Goal: Check status: Check status

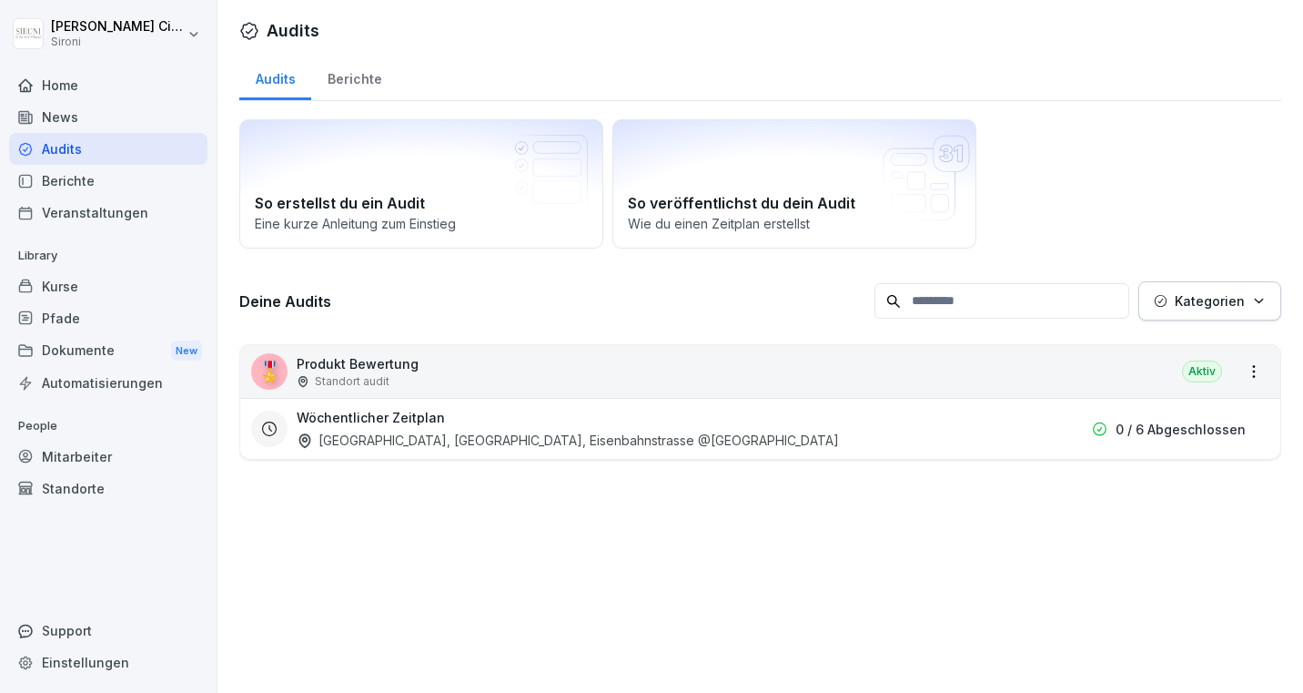
click at [58, 285] on div "Kurse" at bounding box center [108, 286] width 198 height 32
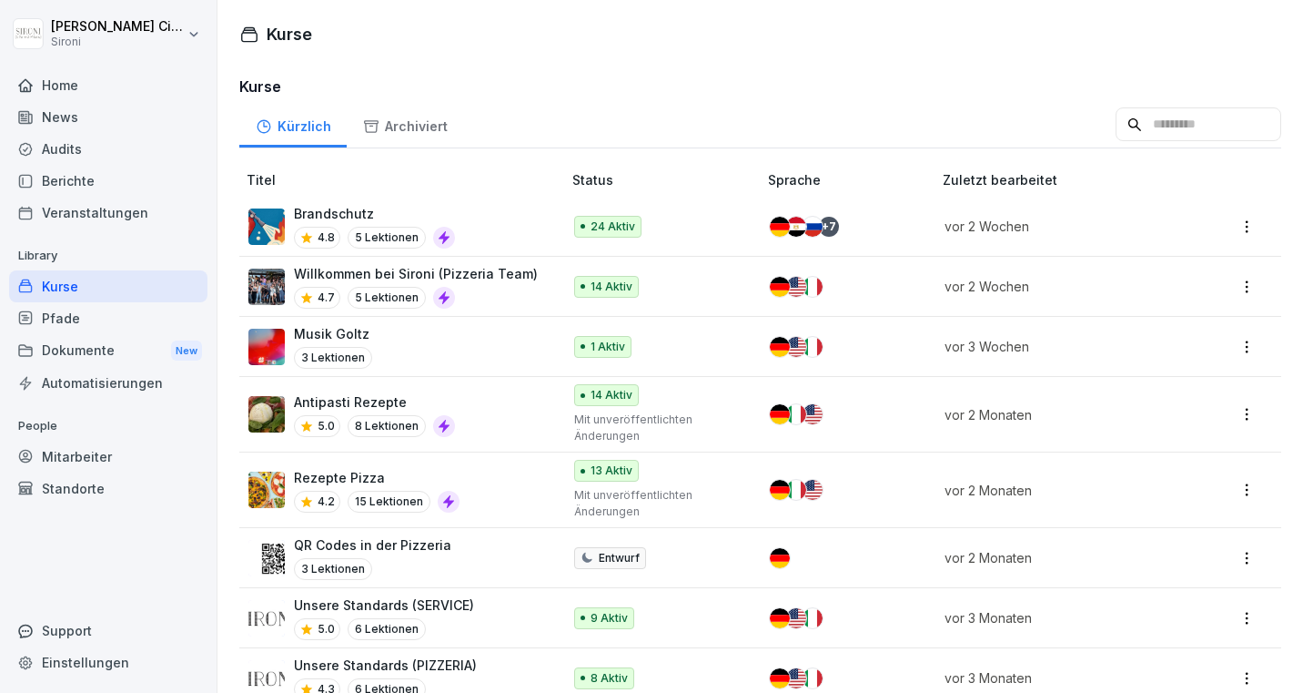
click at [80, 454] on div "Mitarbeiter" at bounding box center [108, 457] width 198 height 32
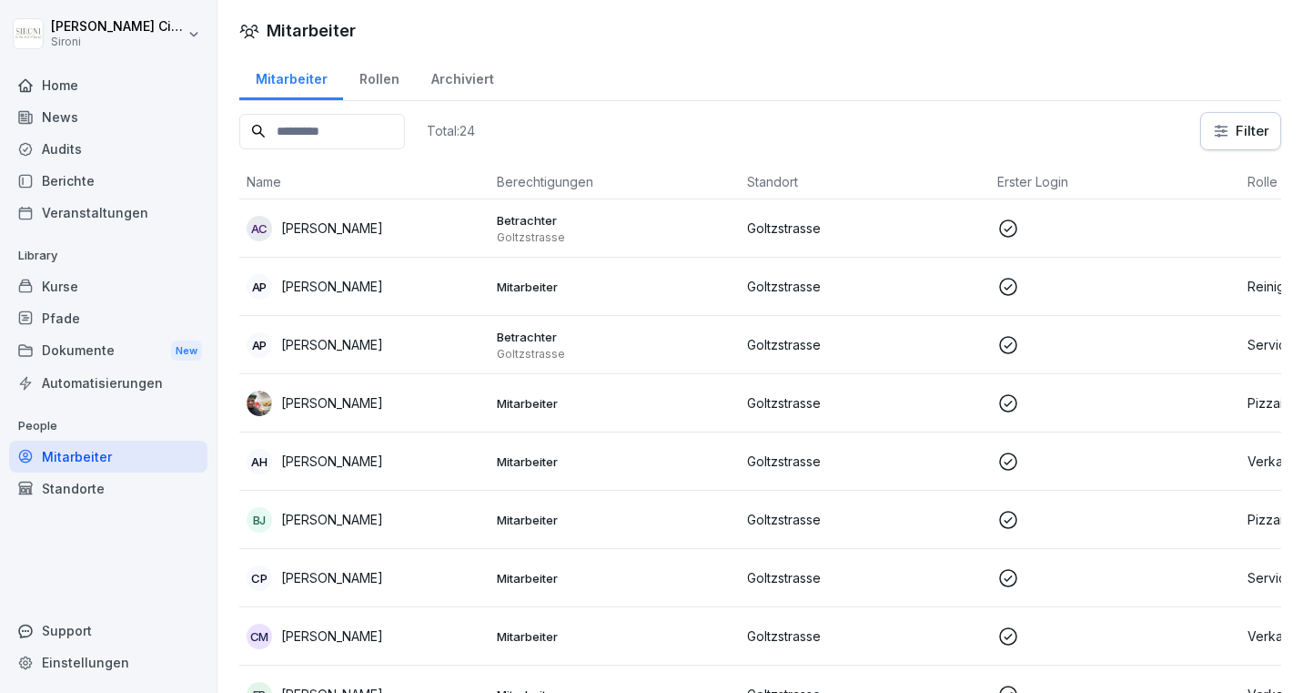
click at [328, 400] on p "[PERSON_NAME]" at bounding box center [332, 402] width 102 height 19
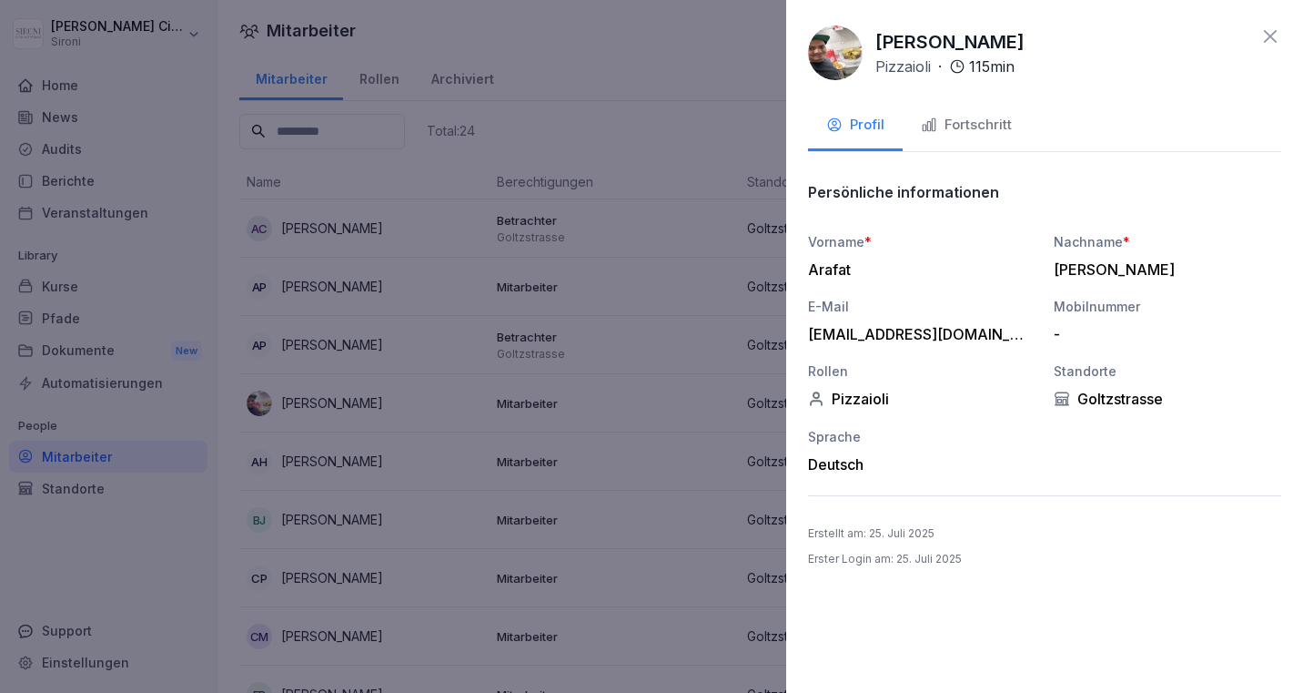
click at [976, 126] on div "Fortschritt" at bounding box center [966, 125] width 91 height 21
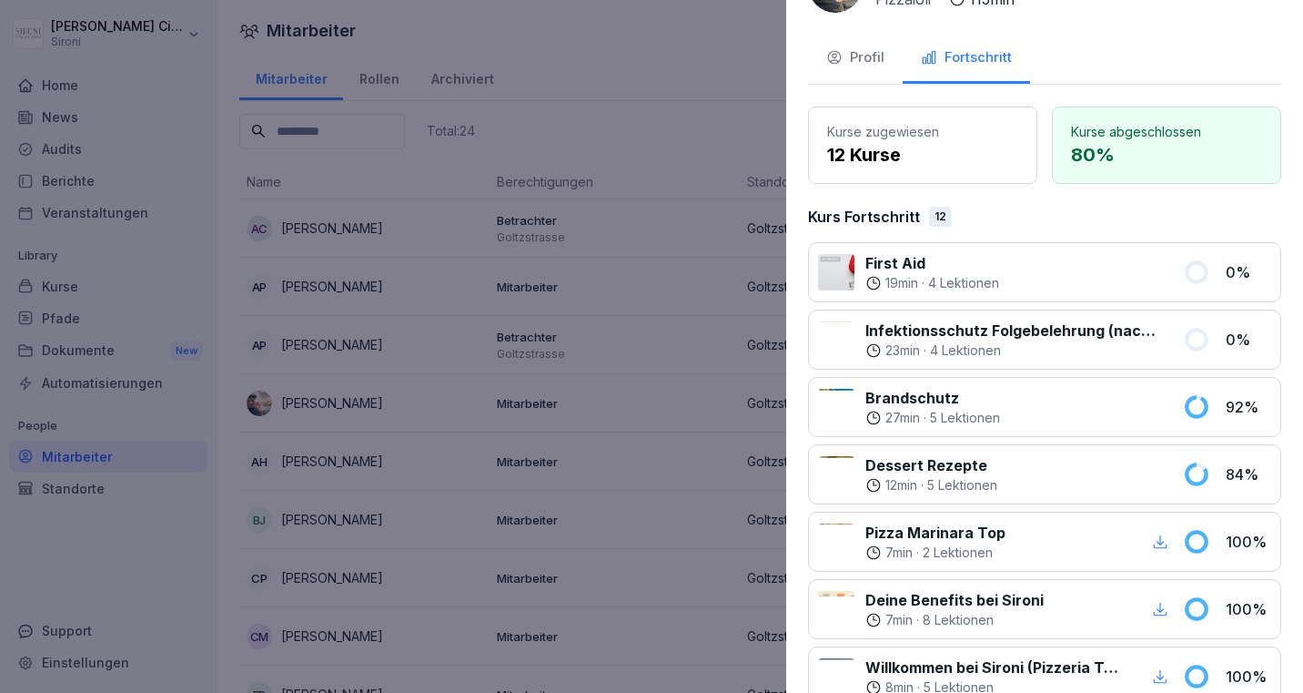
scroll to position [70, 0]
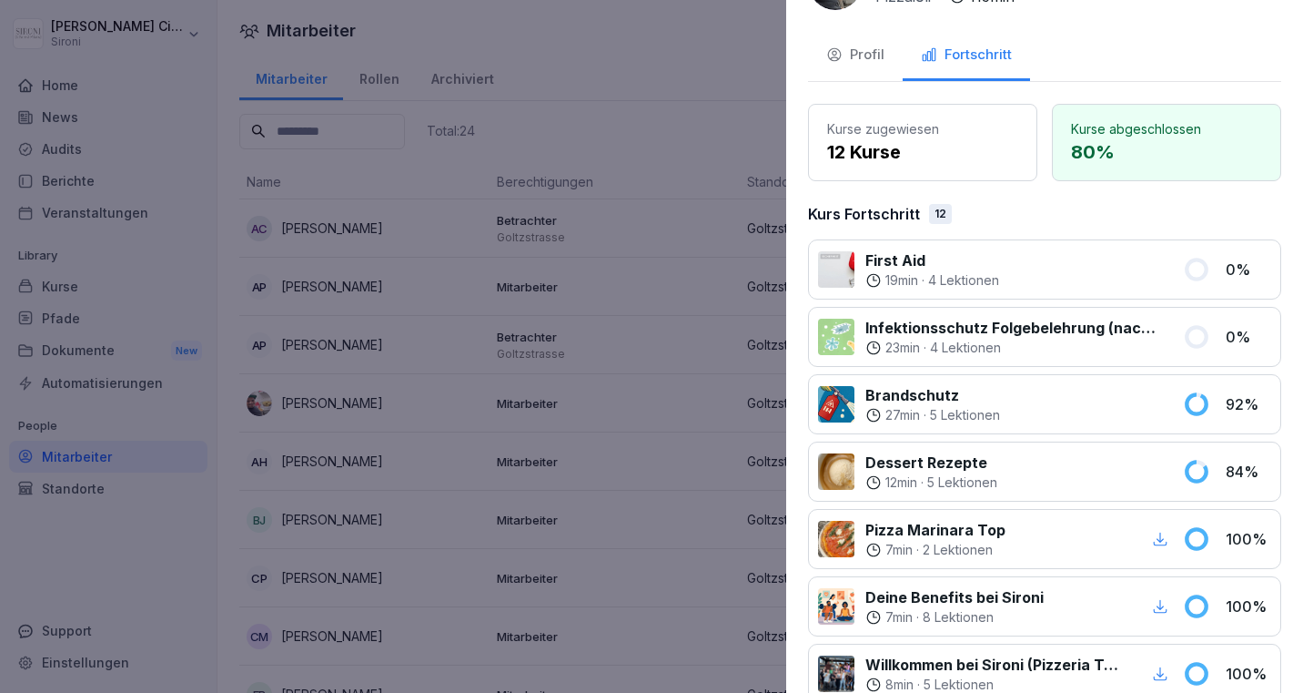
click at [639, 155] on div at bounding box center [651, 346] width 1303 height 693
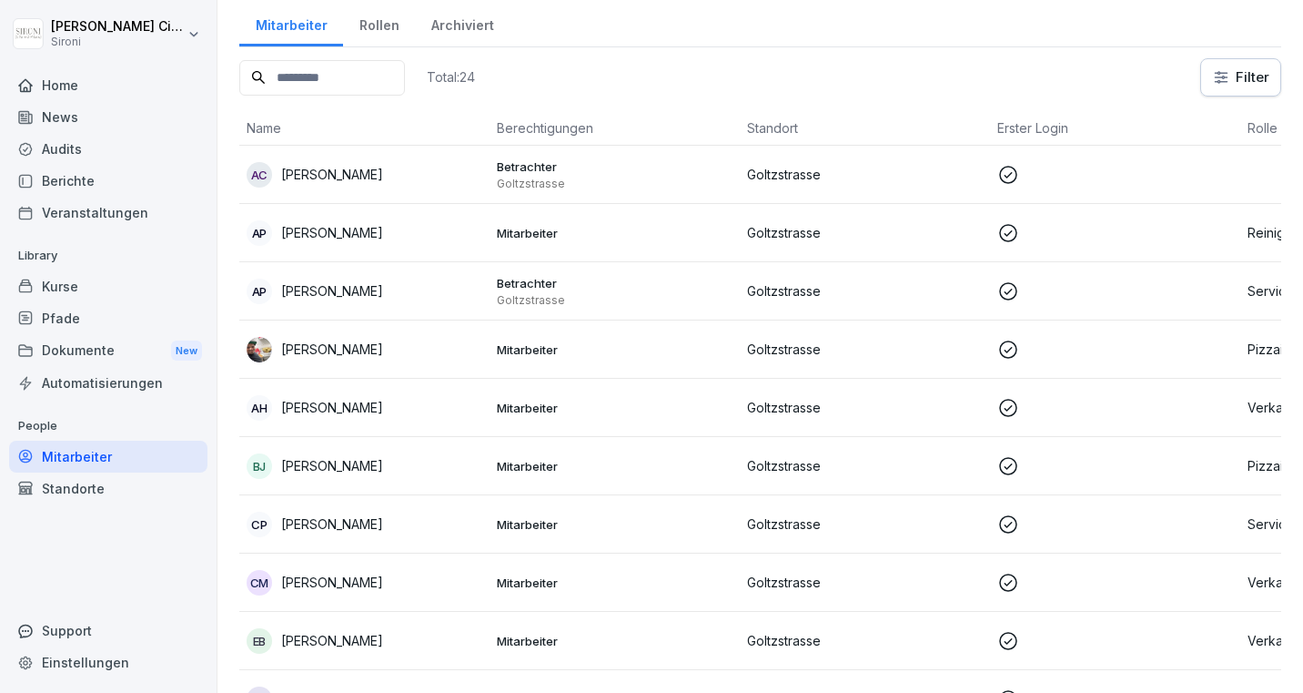
scroll to position [56, 0]
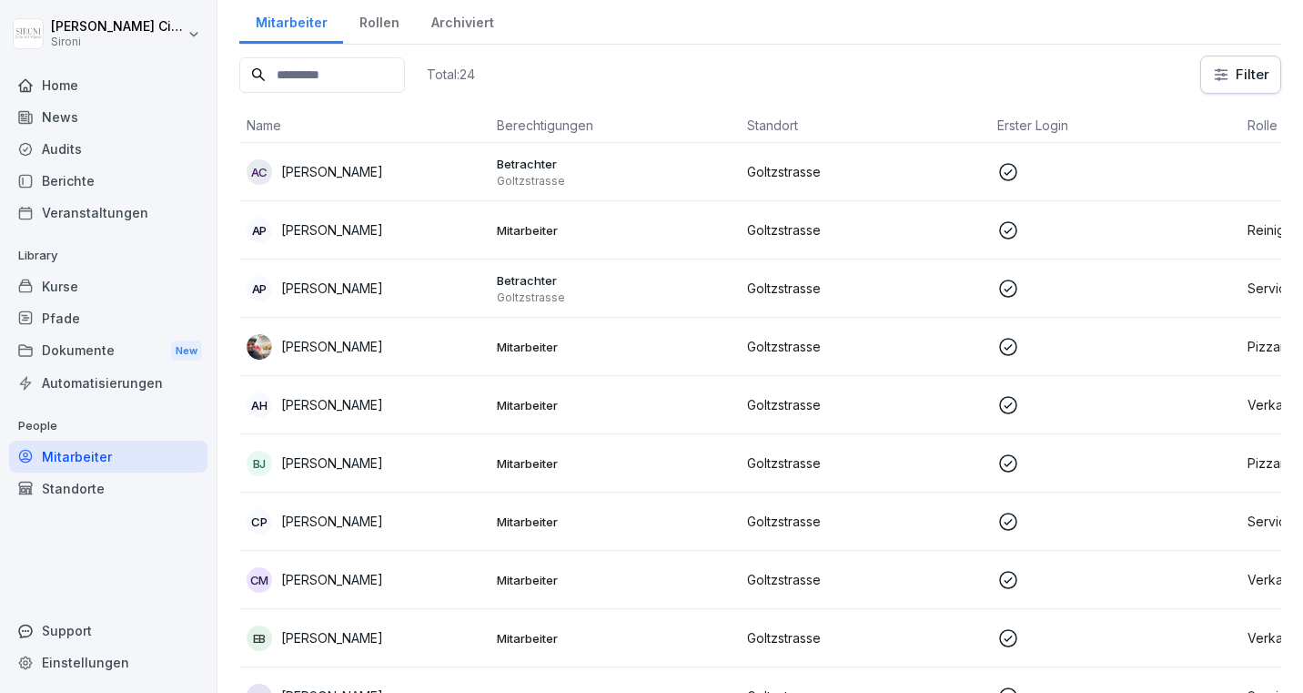
click at [335, 456] on div "[PERSON_NAME]" at bounding box center [365, 463] width 236 height 25
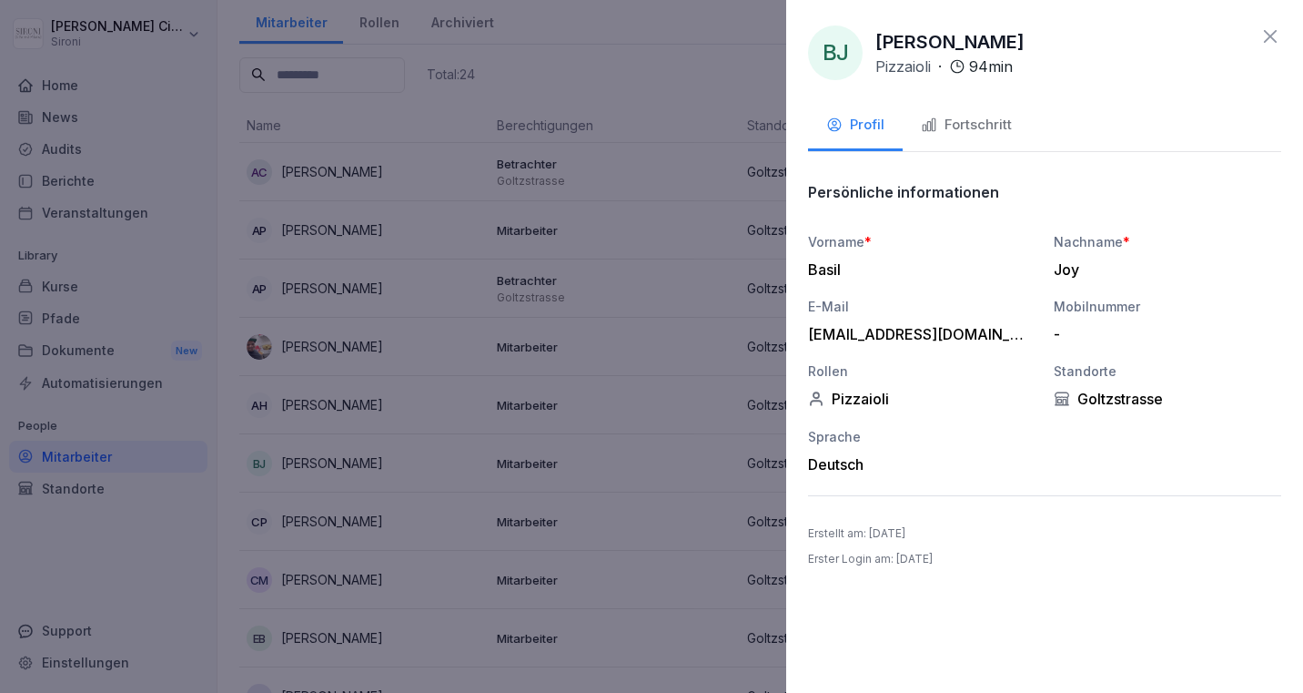
click at [977, 127] on div "Fortschritt" at bounding box center [966, 125] width 91 height 21
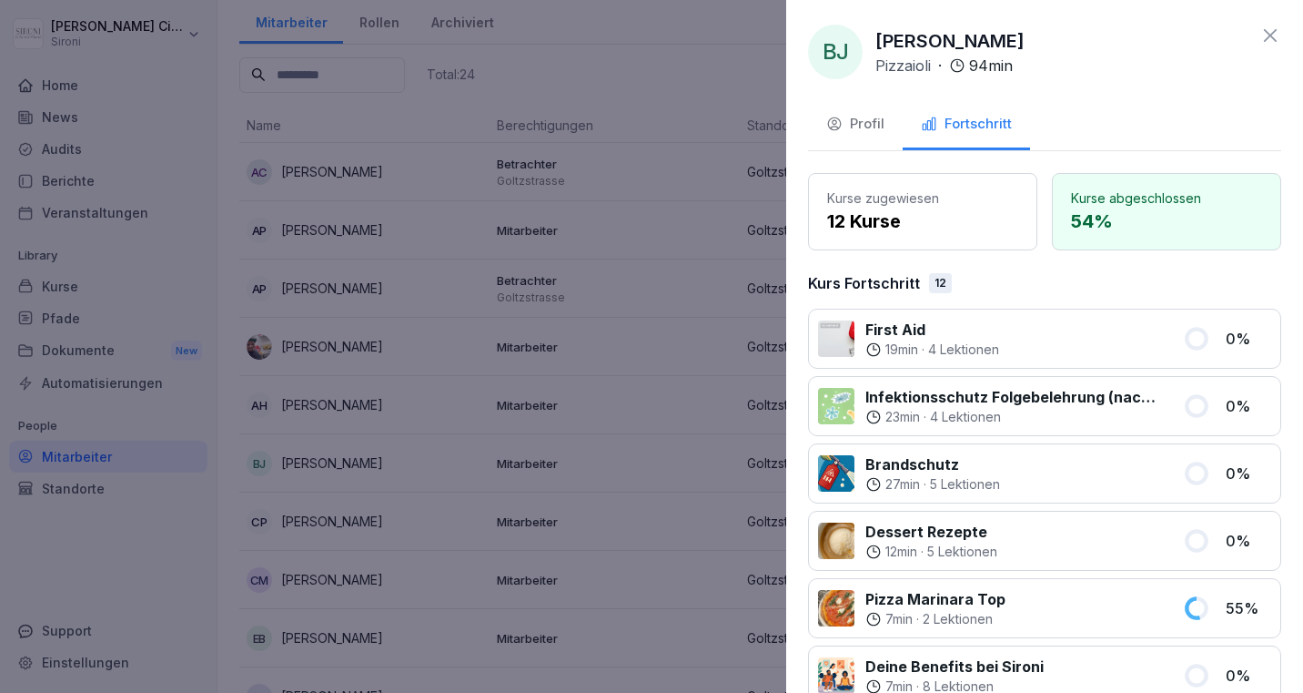
scroll to position [0, 0]
click at [1277, 31] on icon at bounding box center [1271, 36] width 22 height 22
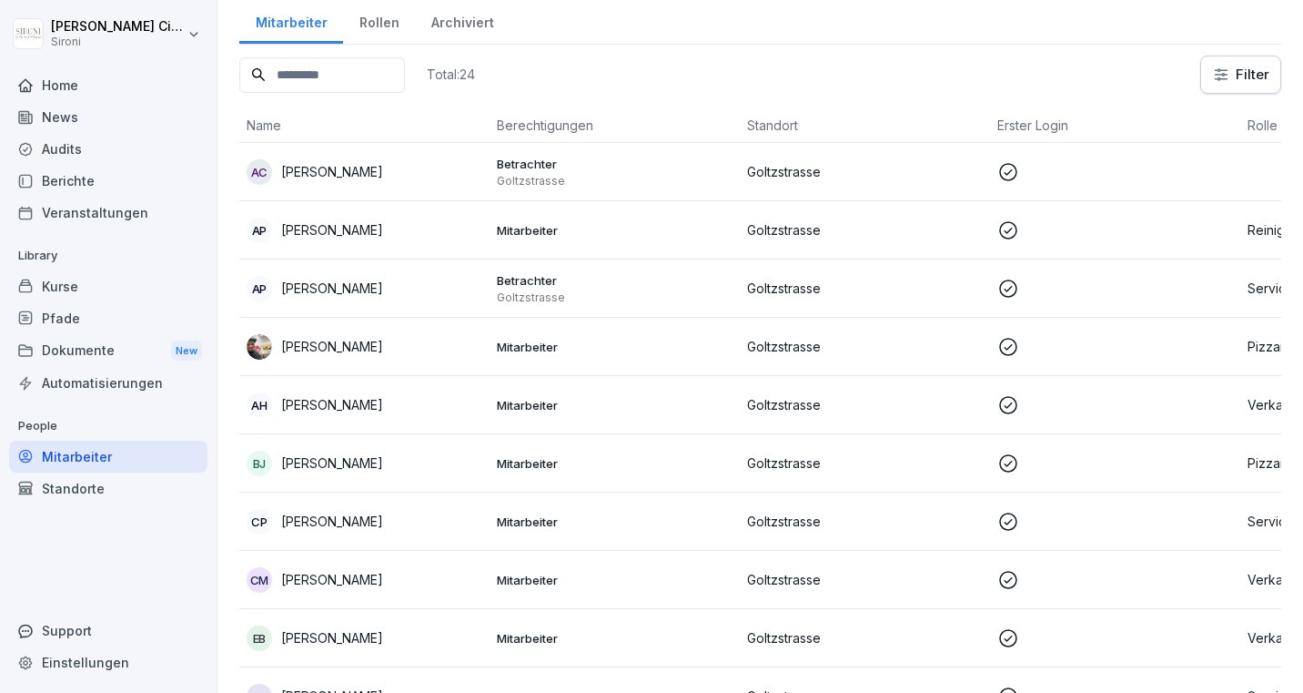
click at [347, 513] on p "[PERSON_NAME]" at bounding box center [332, 521] width 102 height 19
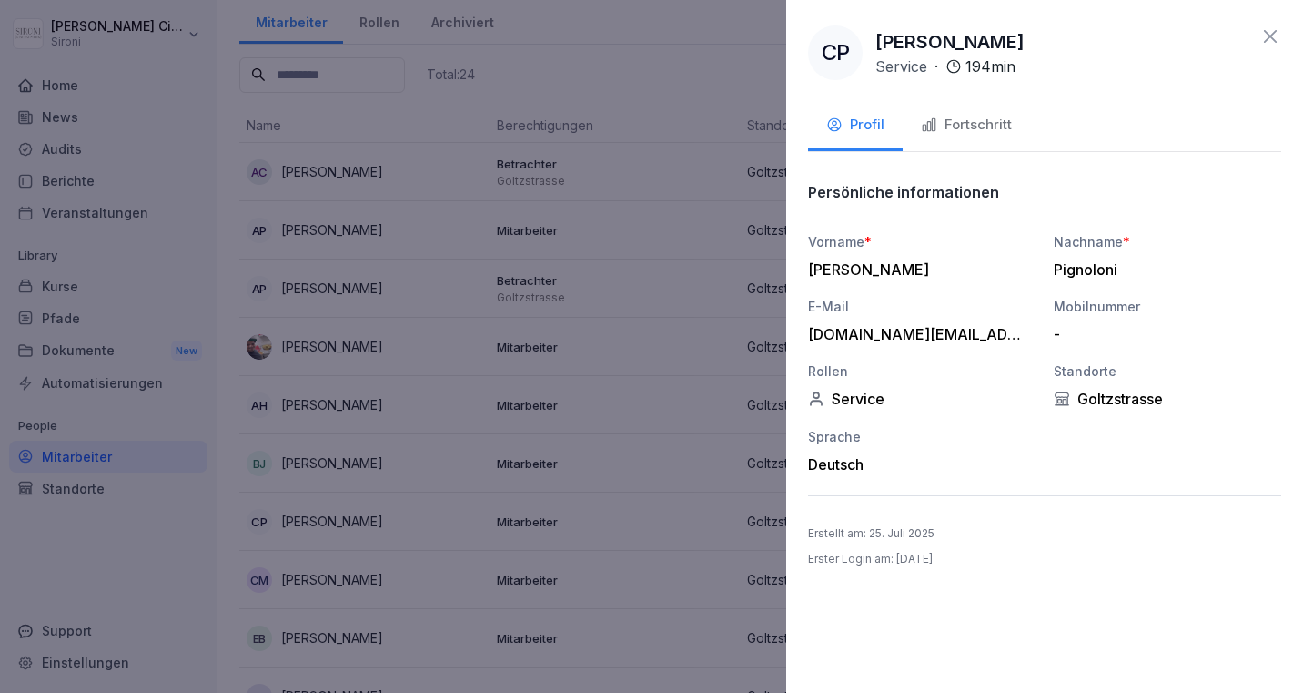
click at [978, 118] on div "Fortschritt" at bounding box center [966, 125] width 91 height 21
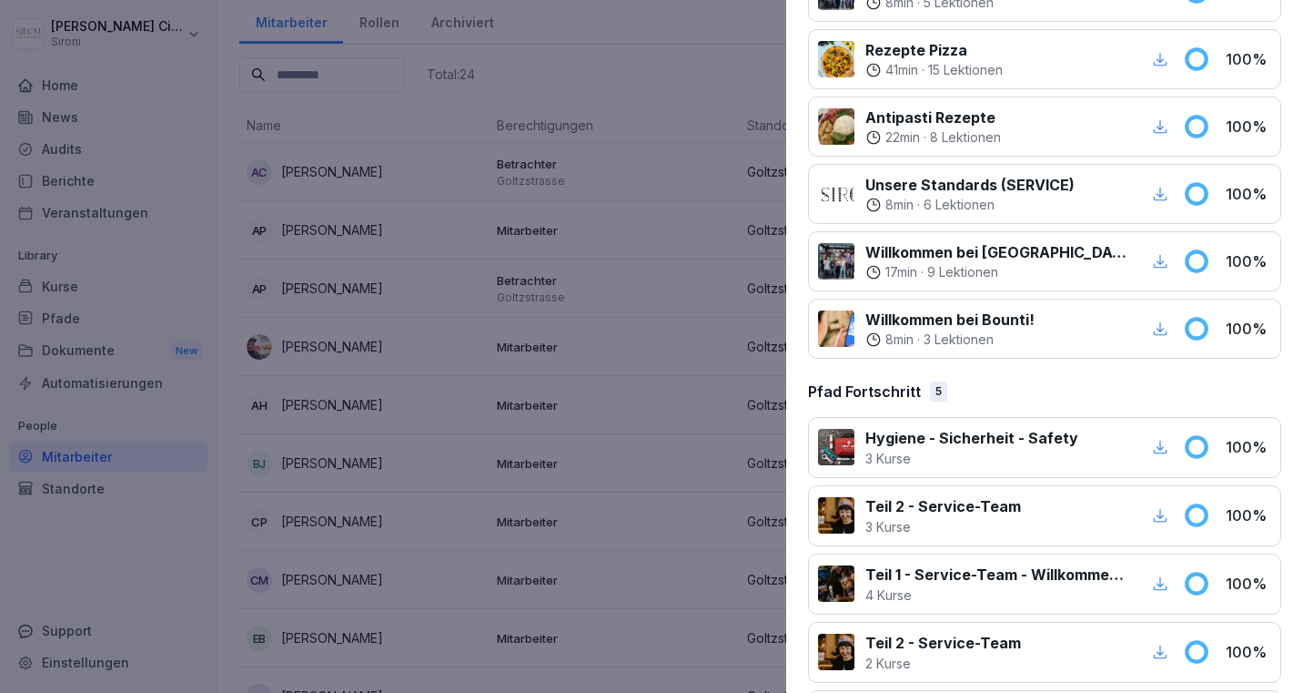
scroll to position [836, 0]
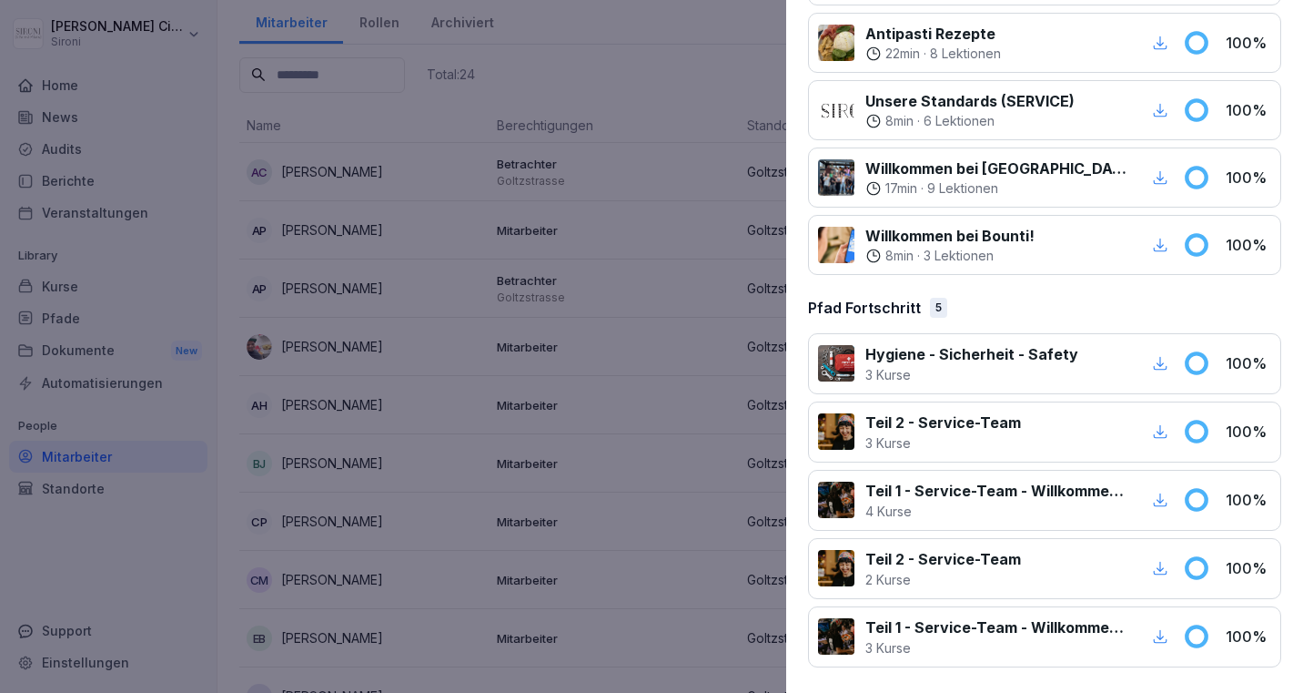
click at [595, 289] on div at bounding box center [651, 346] width 1303 height 693
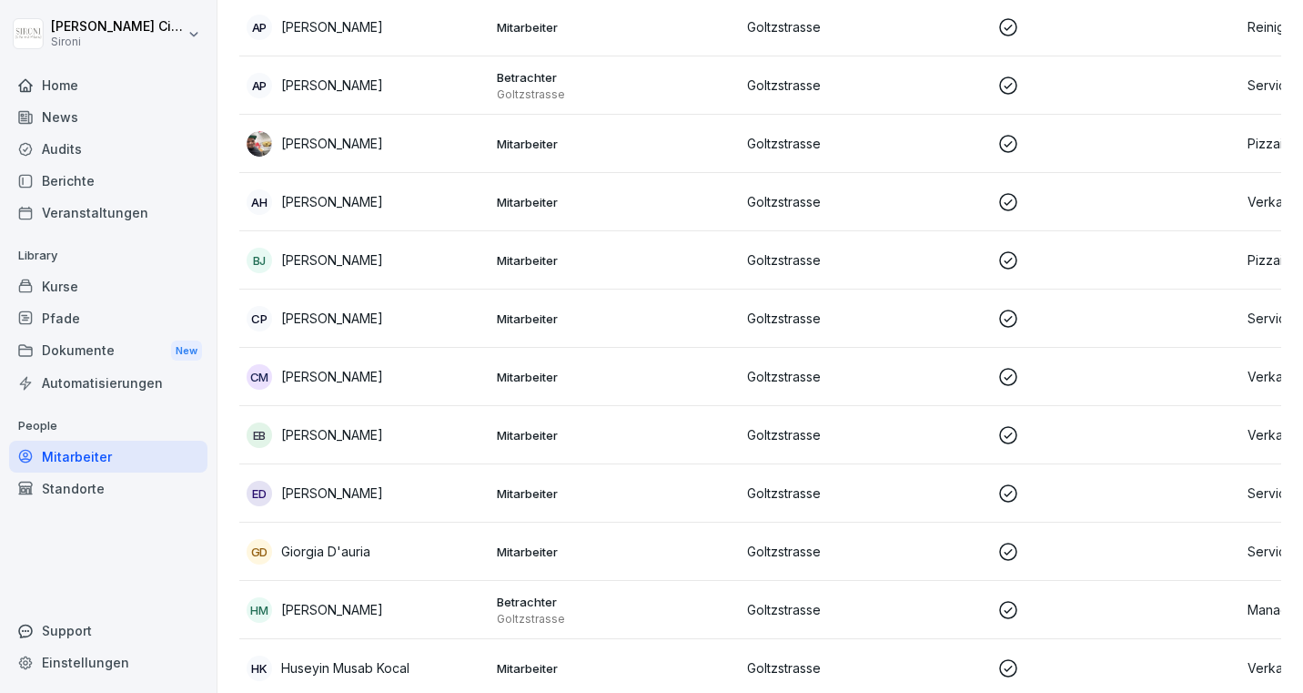
scroll to position [268, 0]
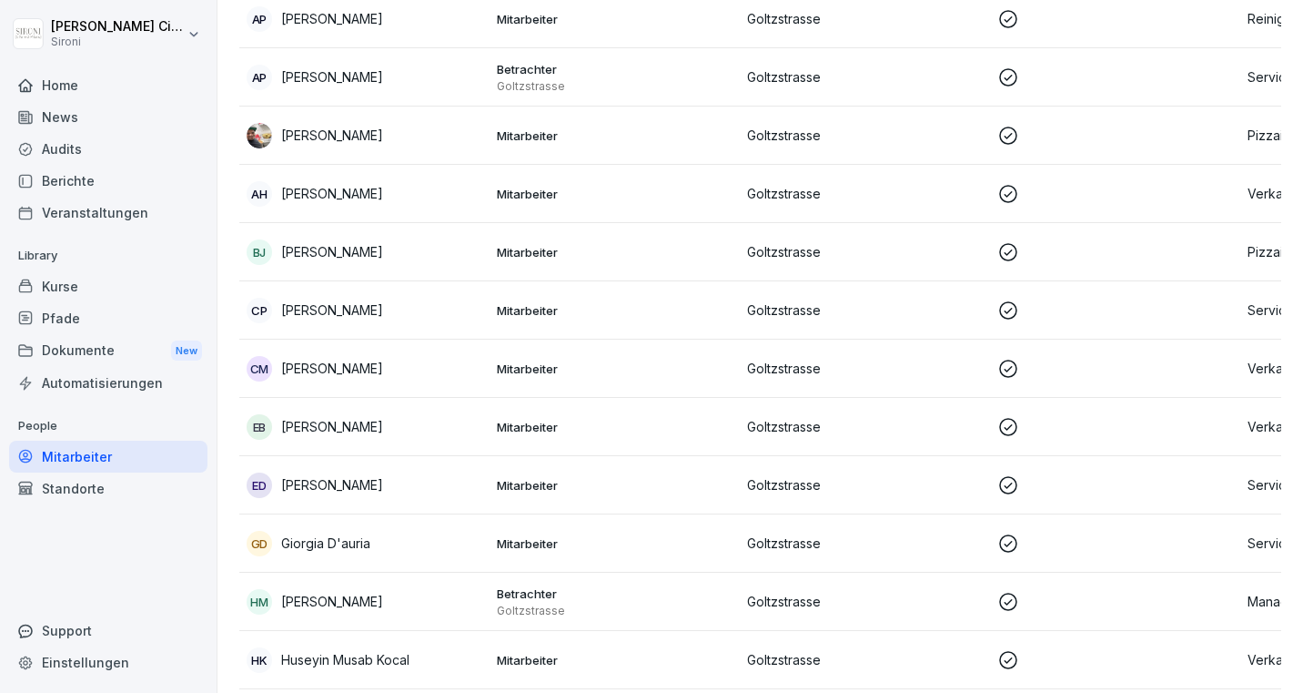
click at [336, 541] on p "Giorgia D'auria" at bounding box center [325, 542] width 89 height 19
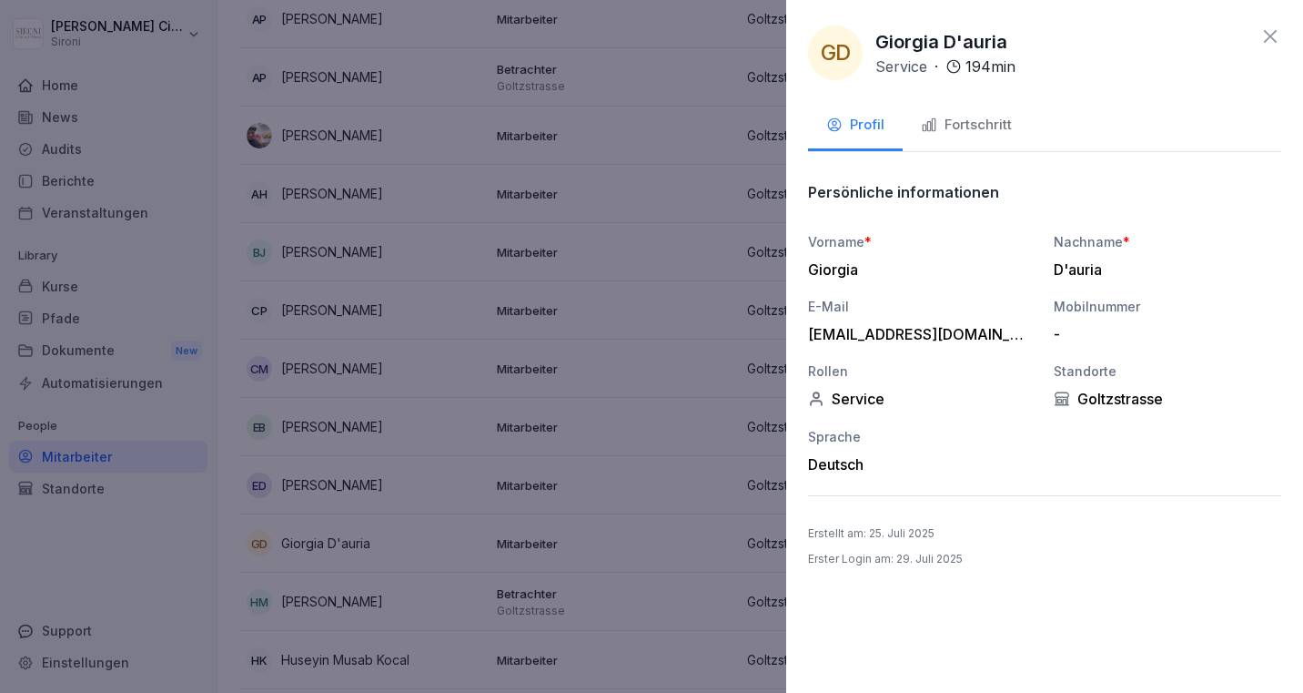
click at [942, 118] on div "Fortschritt" at bounding box center [966, 125] width 91 height 21
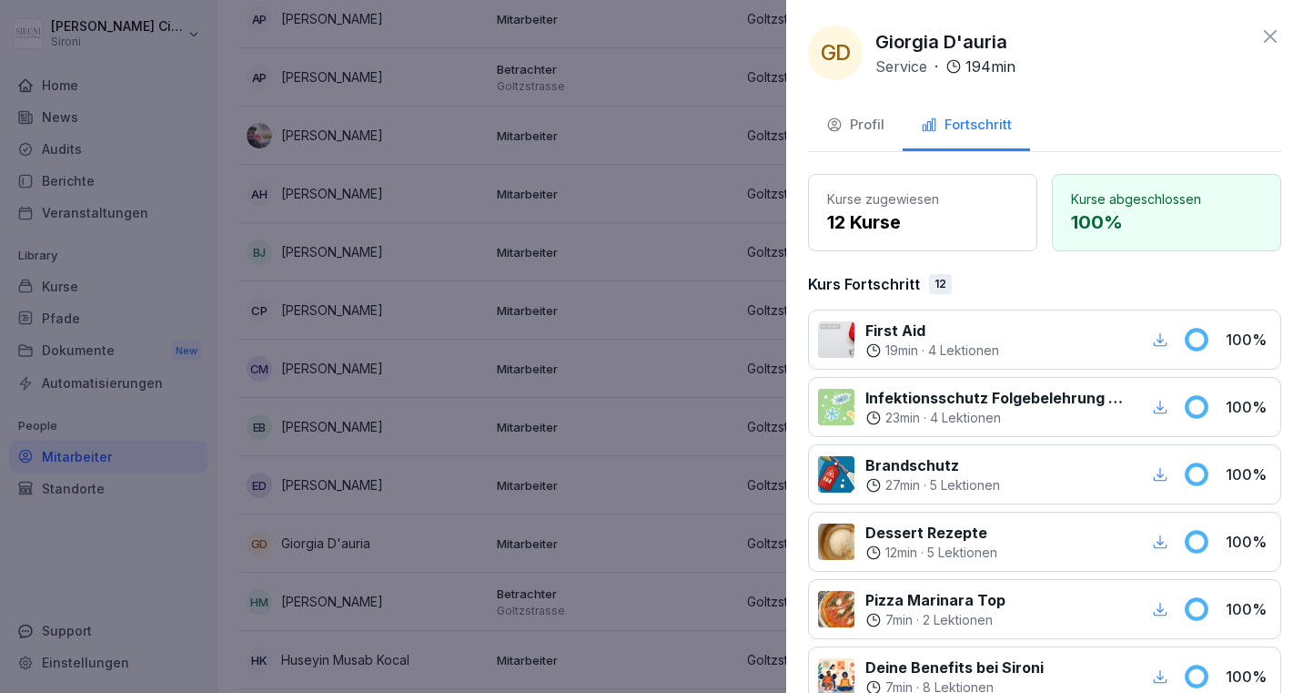
click at [1266, 40] on icon at bounding box center [1270, 36] width 13 height 13
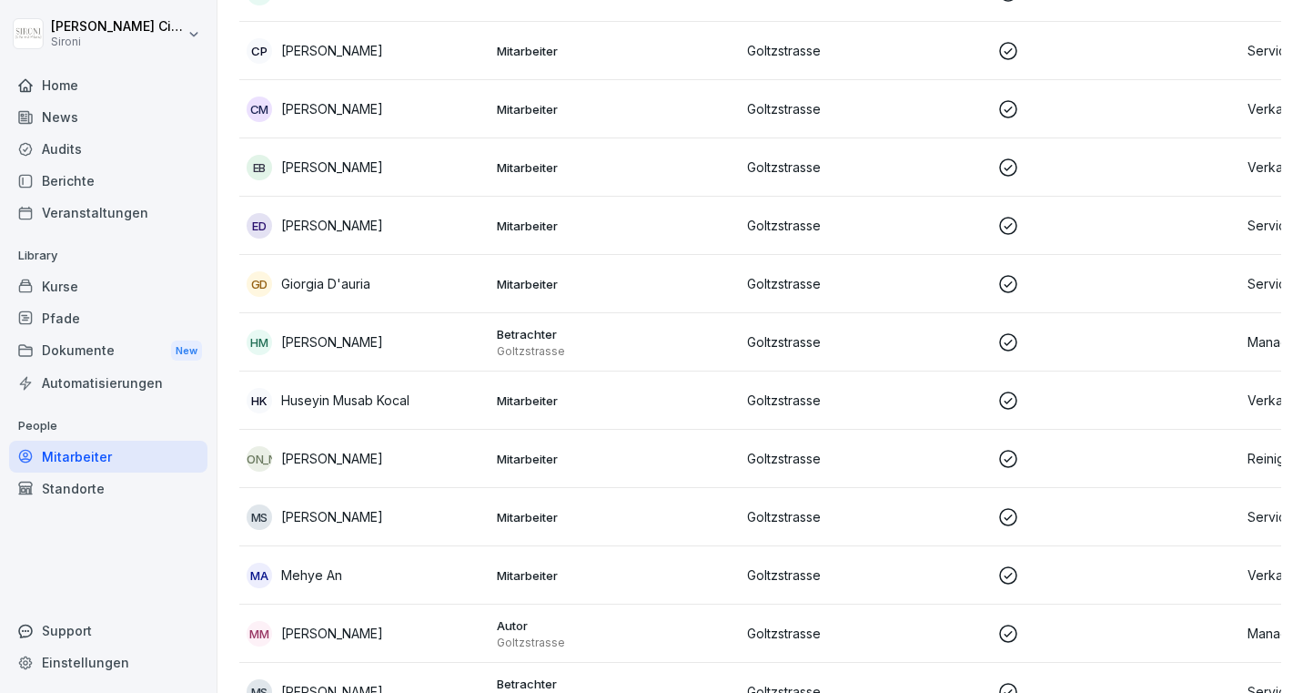
scroll to position [530, 0]
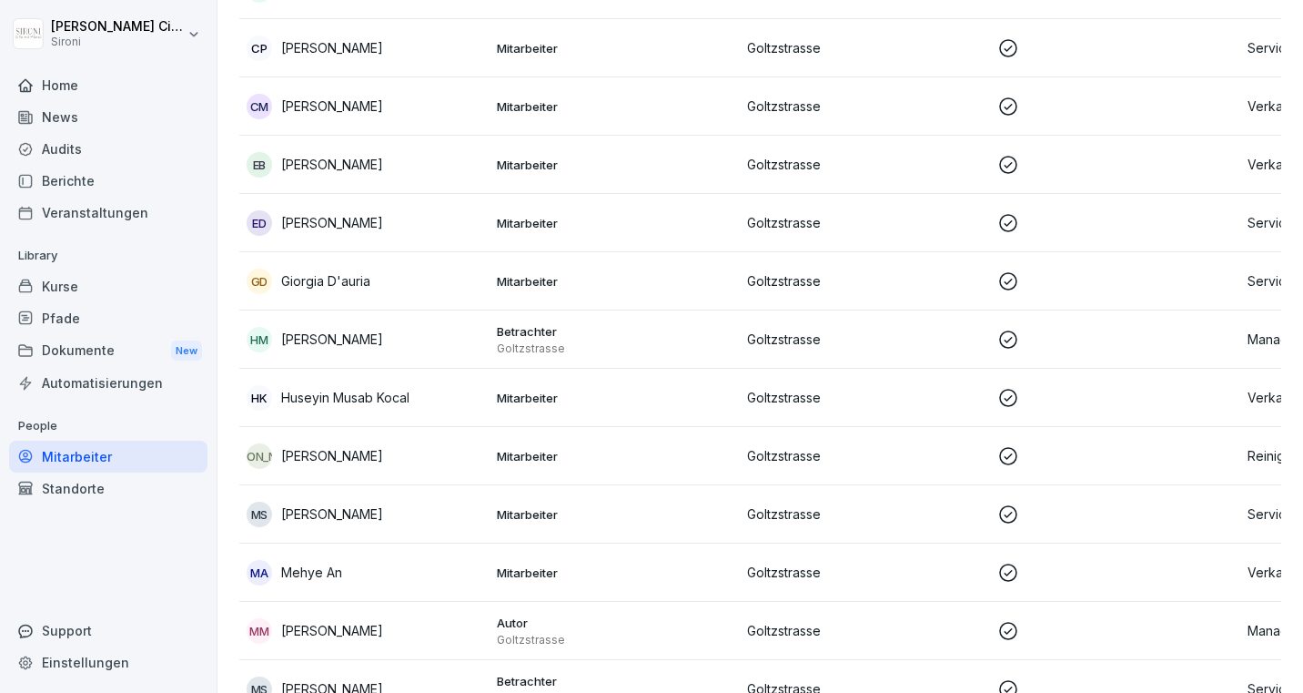
click at [323, 451] on p "[PERSON_NAME]" at bounding box center [332, 455] width 102 height 19
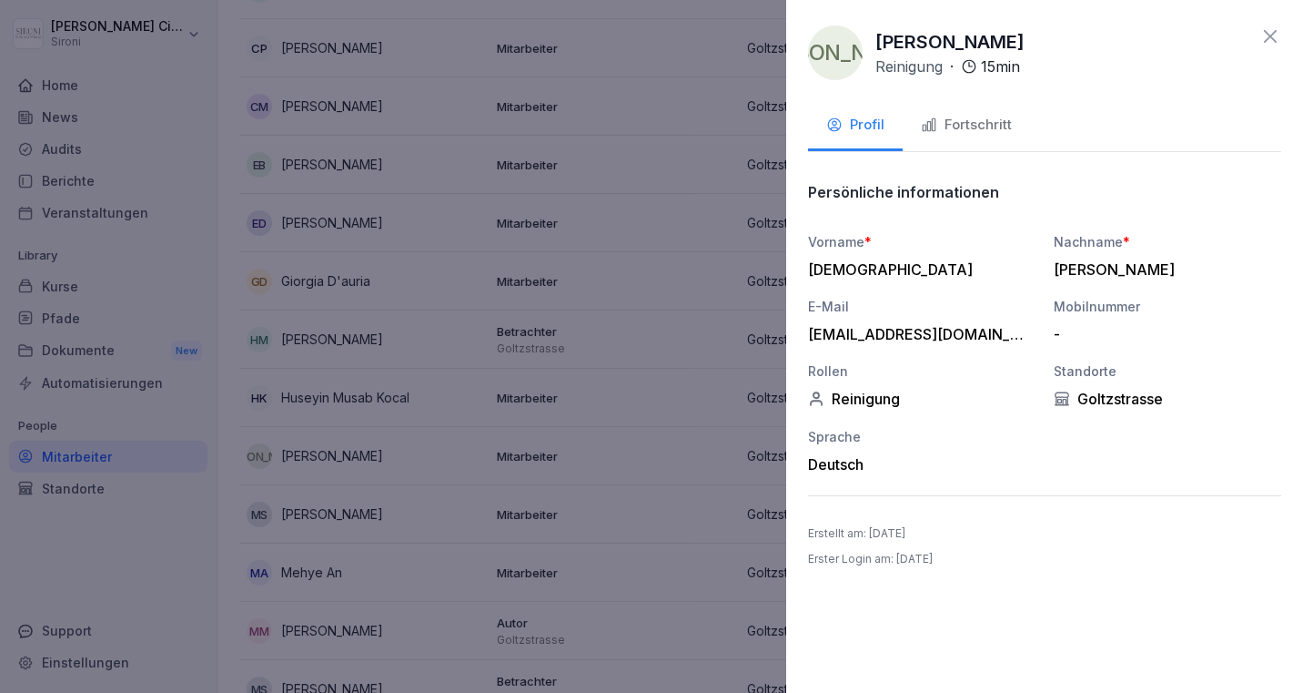
click at [952, 137] on button "Fortschritt" at bounding box center [966, 126] width 127 height 49
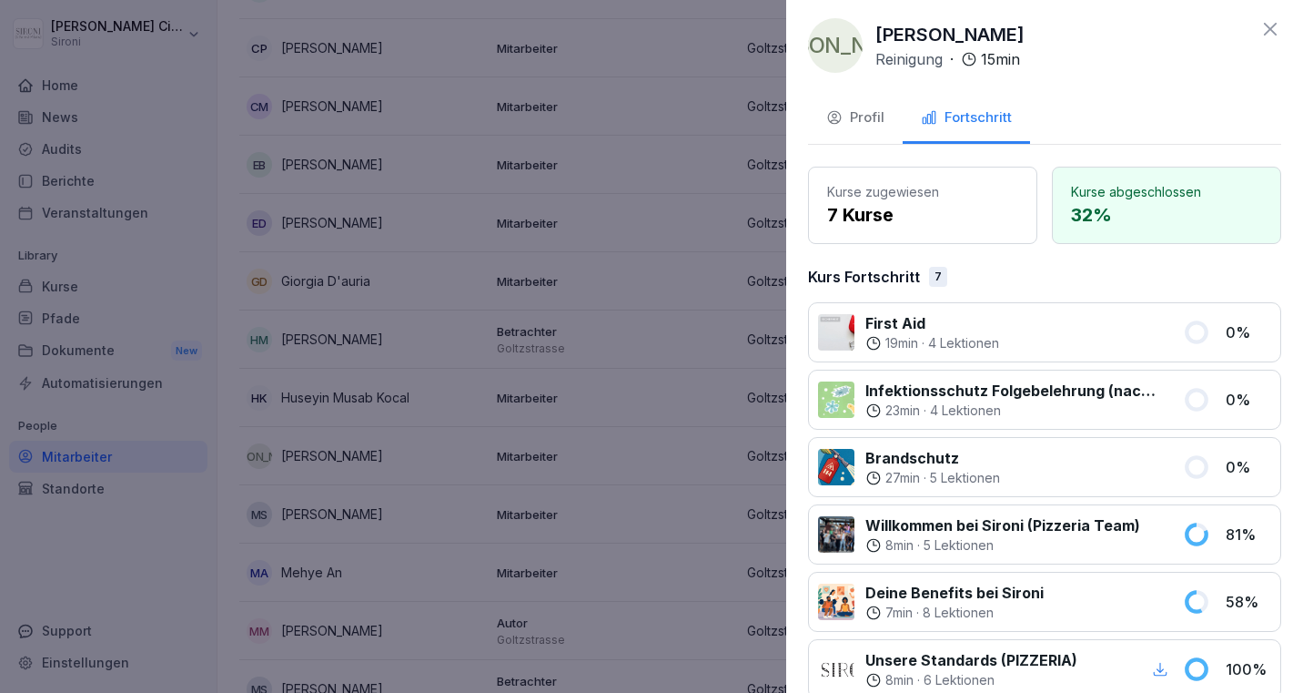
scroll to position [0, 0]
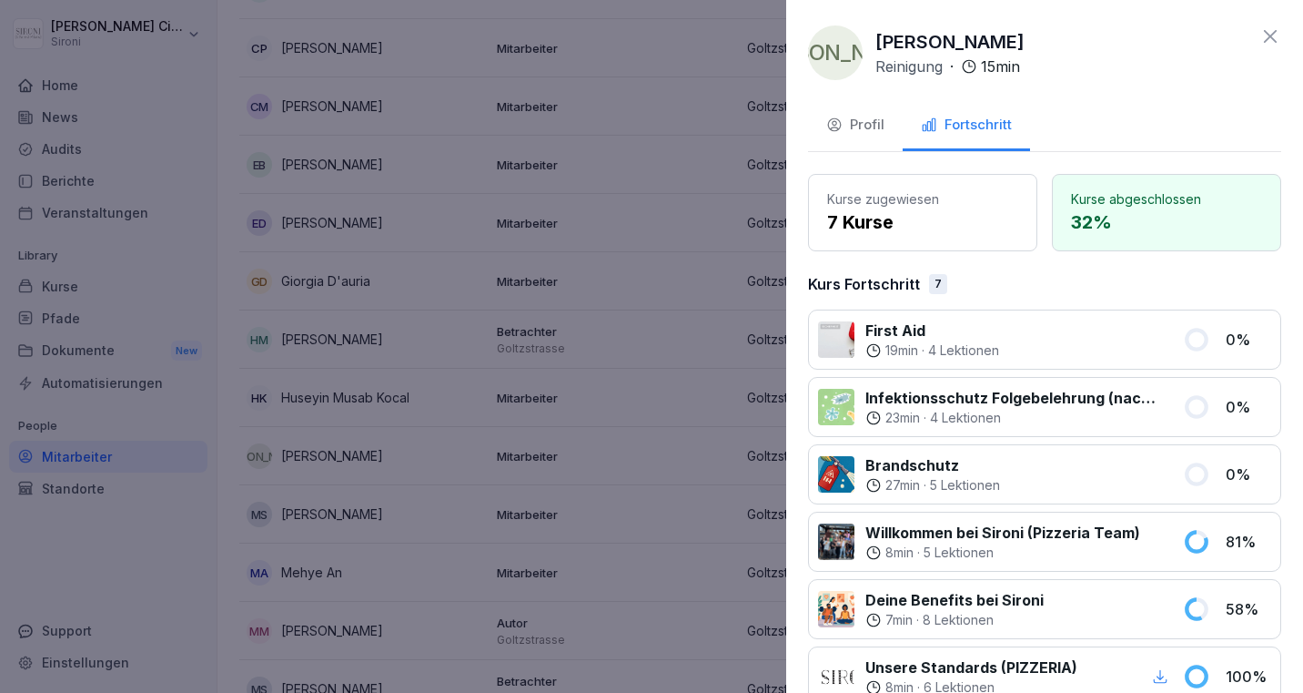
click at [1267, 34] on icon at bounding box center [1270, 36] width 13 height 13
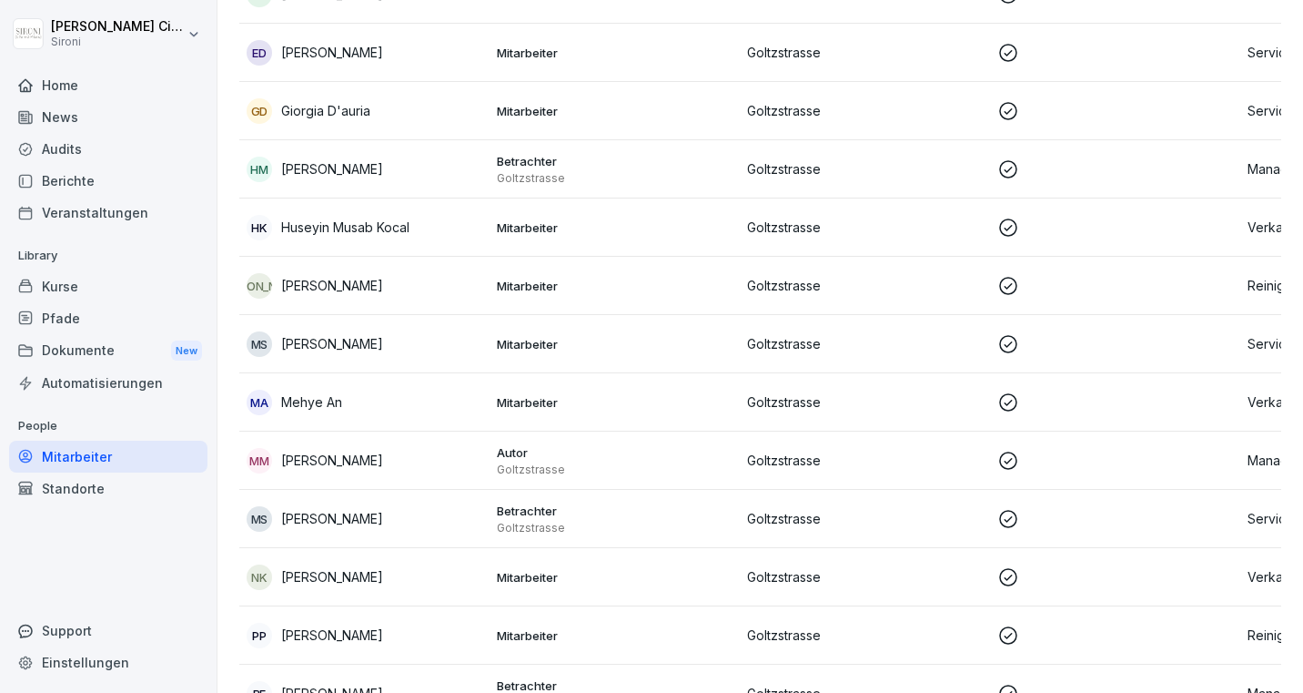
scroll to position [709, 0]
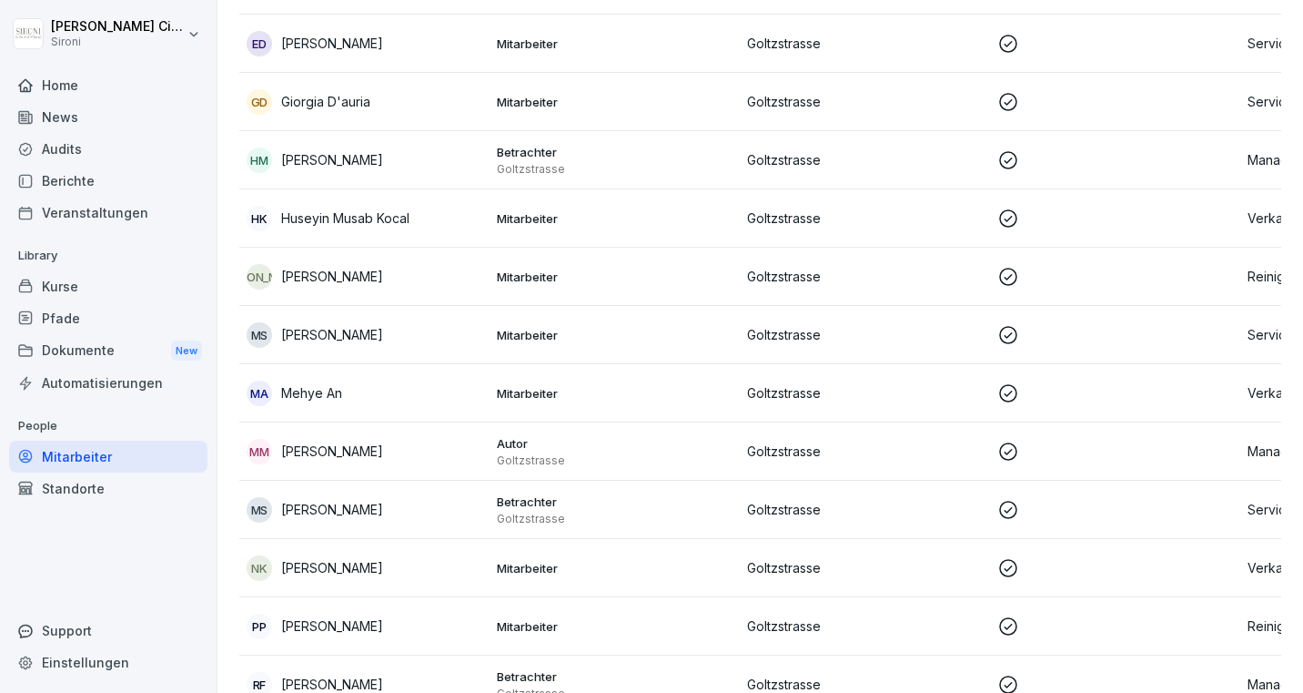
click at [342, 519] on div "MS [PERSON_NAME]" at bounding box center [365, 509] width 236 height 25
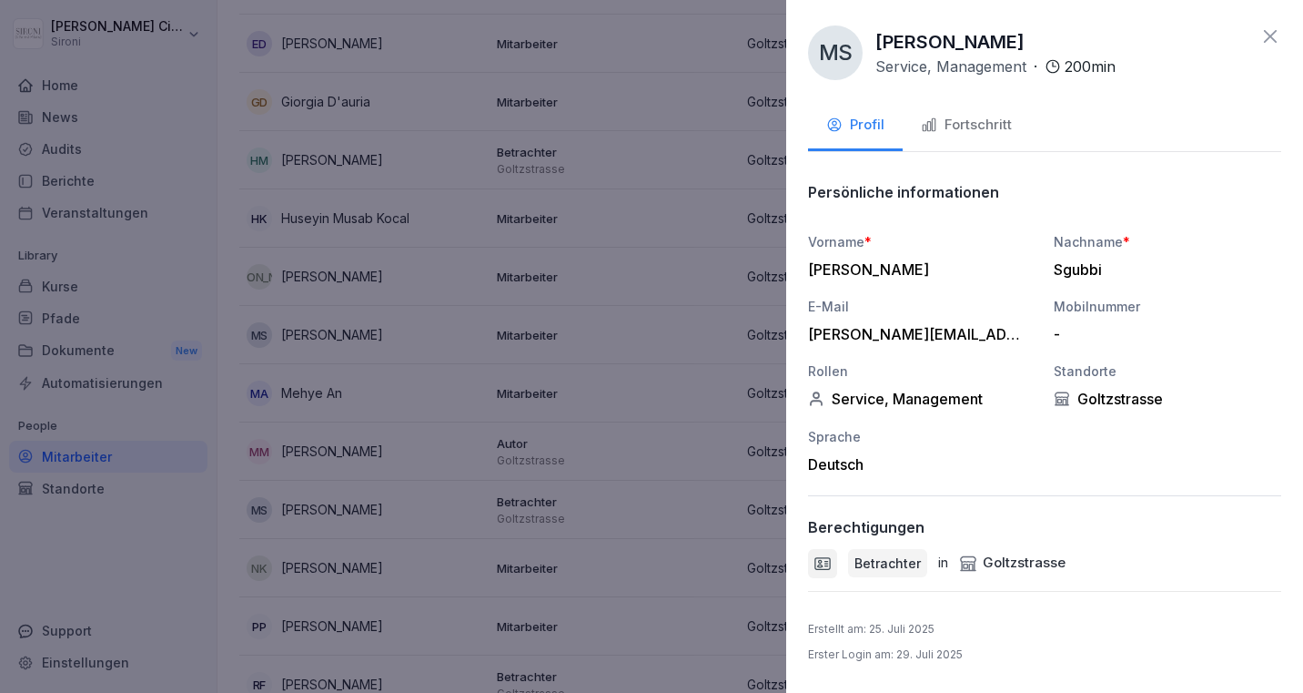
click at [977, 128] on div "Fortschritt" at bounding box center [966, 125] width 91 height 21
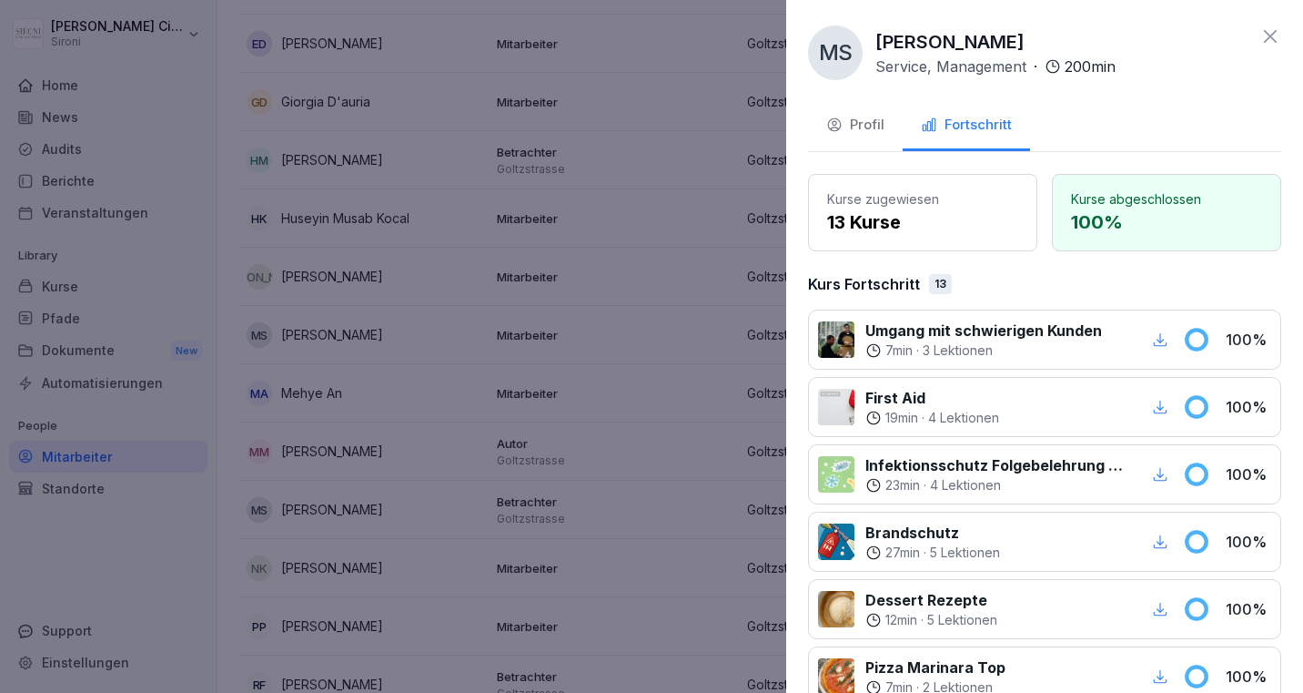
click at [1273, 37] on icon at bounding box center [1271, 36] width 22 height 22
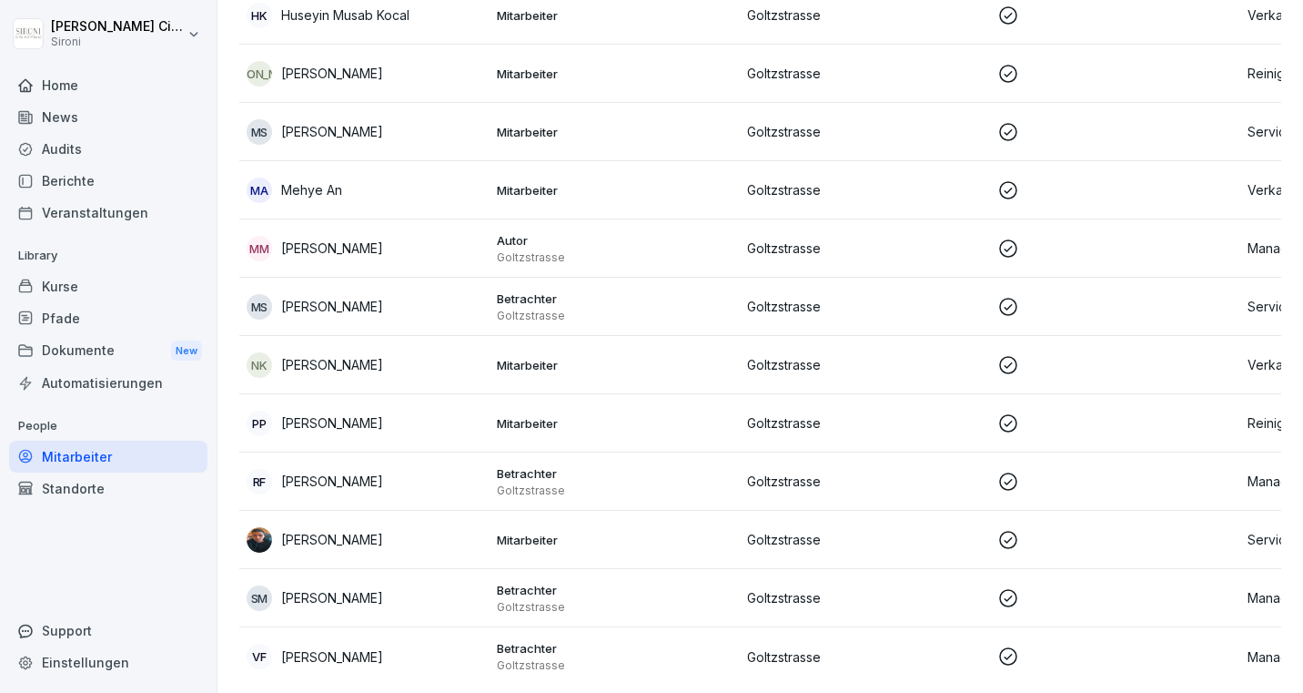
scroll to position [919, 0]
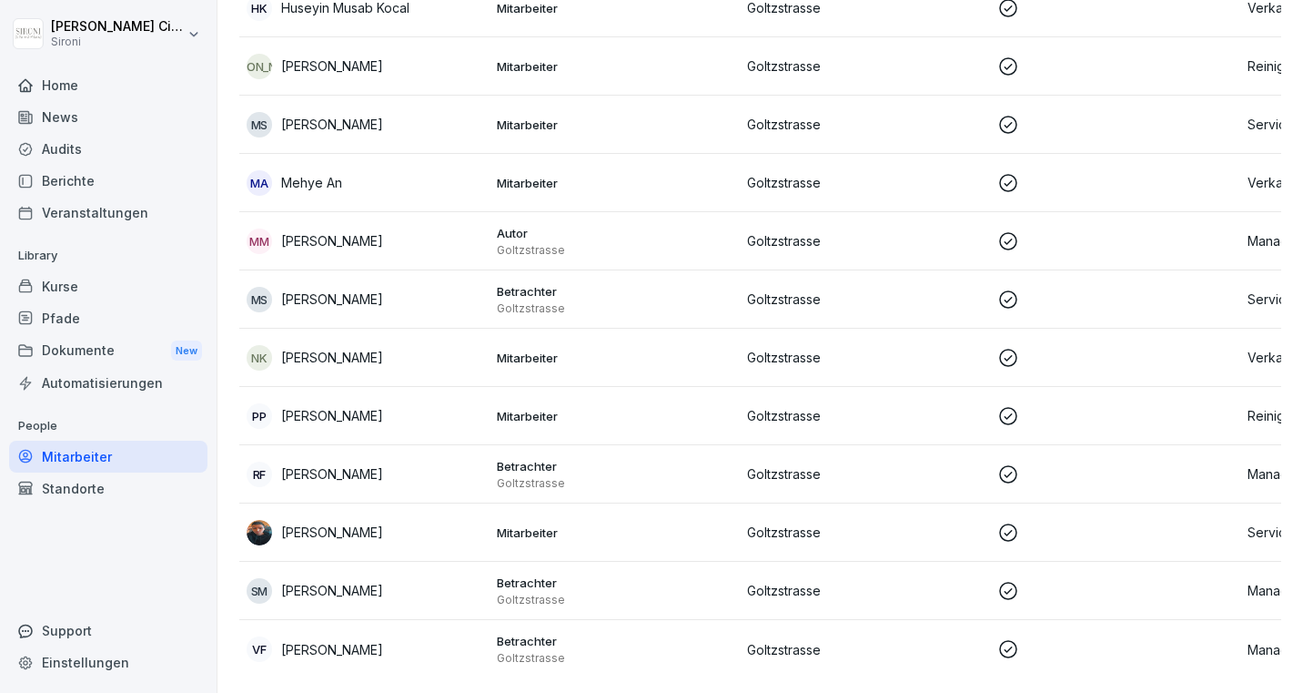
click at [332, 473] on p "[PERSON_NAME]" at bounding box center [332, 473] width 102 height 19
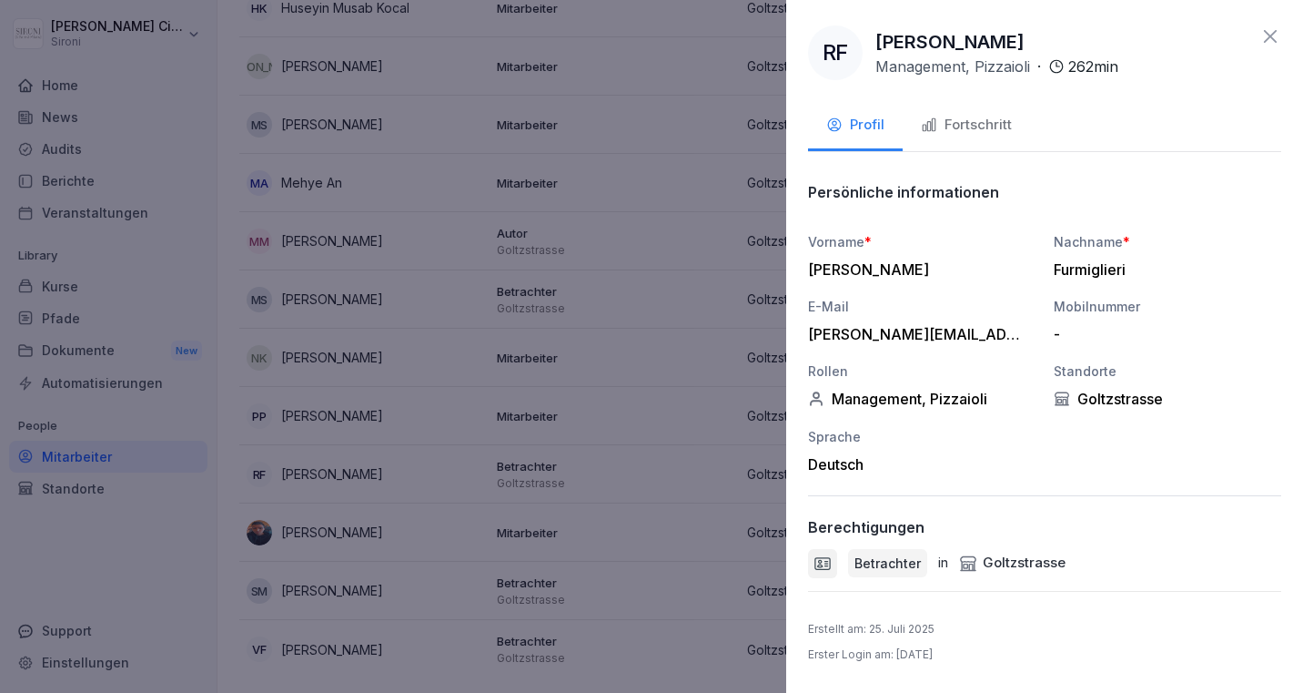
click at [963, 123] on div "Fortschritt" at bounding box center [966, 125] width 91 height 21
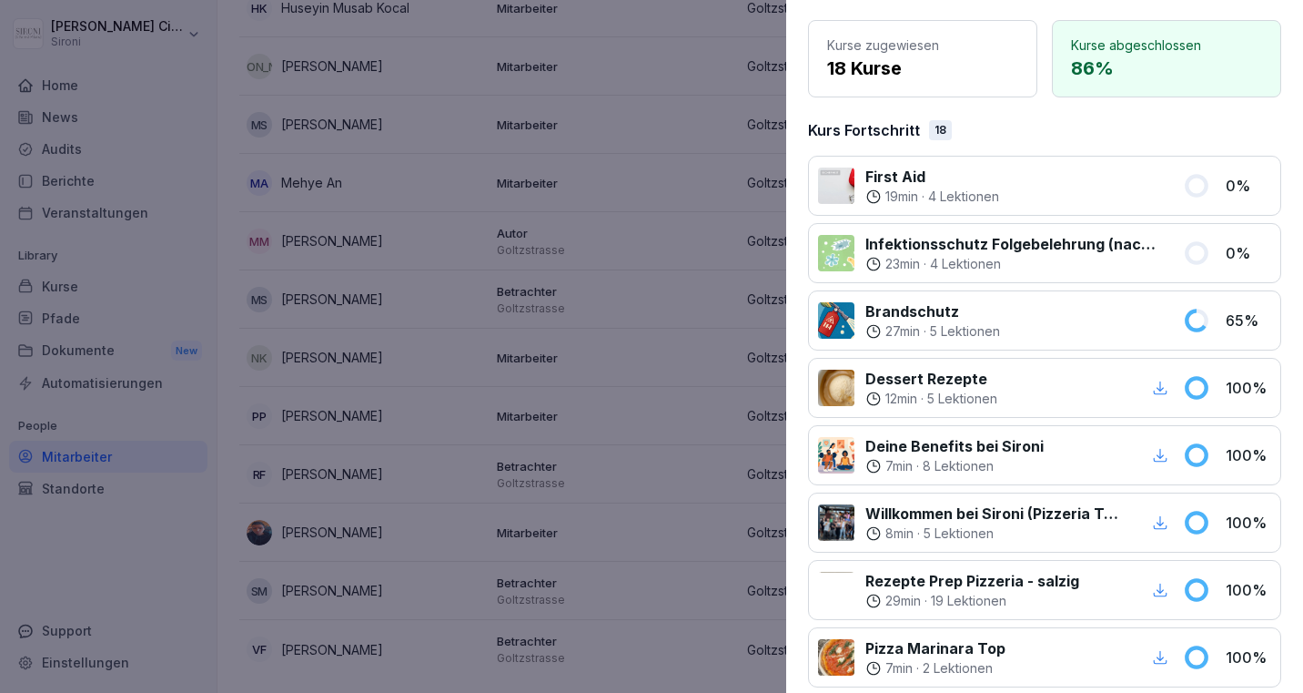
scroll to position [0, 0]
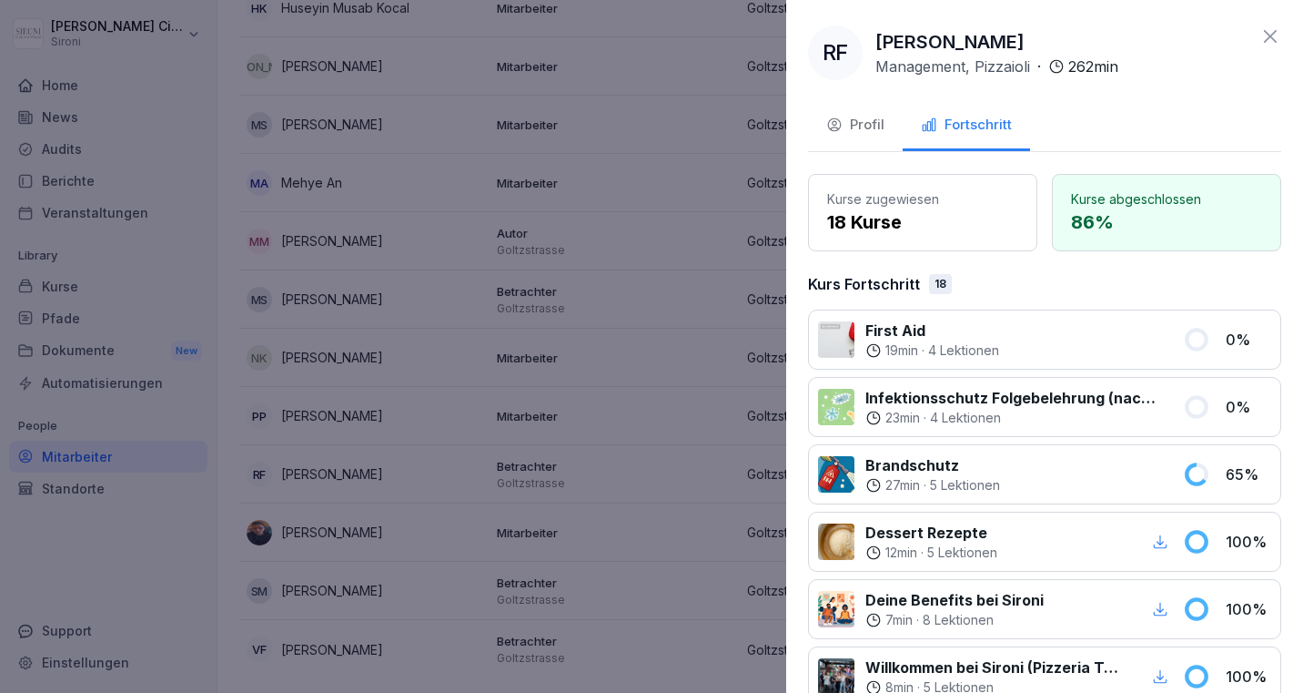
click at [1271, 29] on icon at bounding box center [1271, 36] width 22 height 22
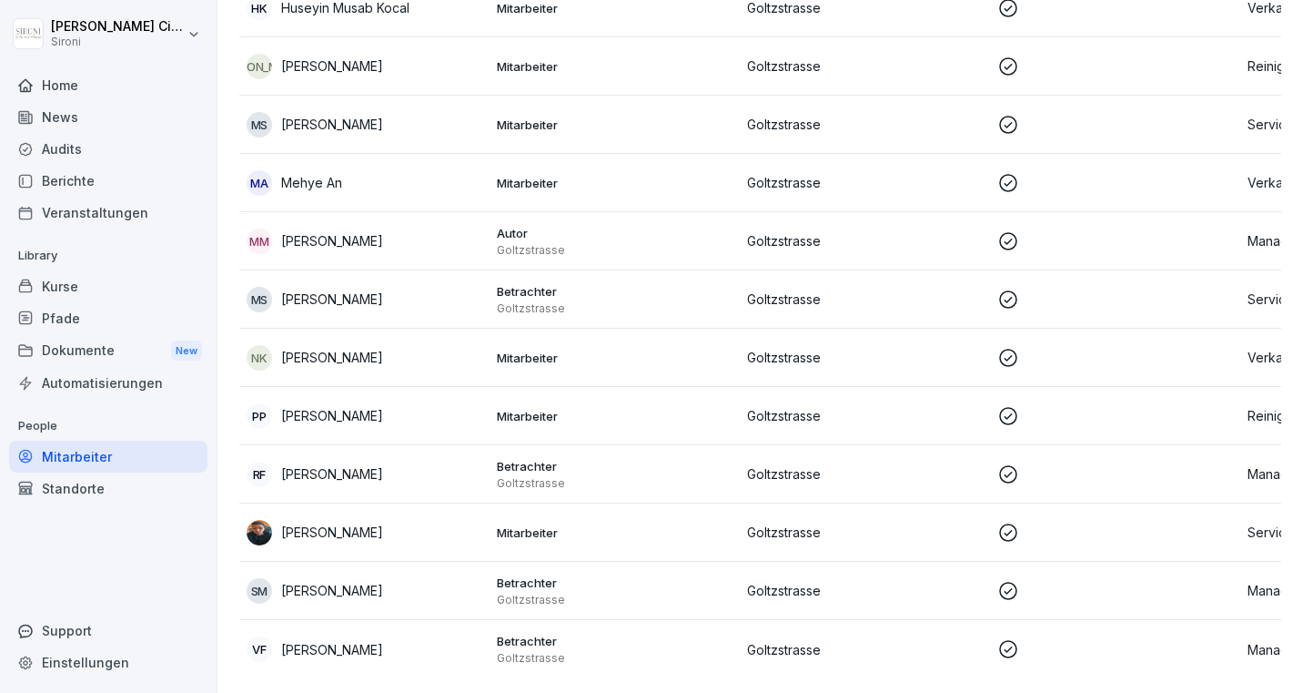
click at [339, 581] on p "[PERSON_NAME]" at bounding box center [332, 590] width 102 height 19
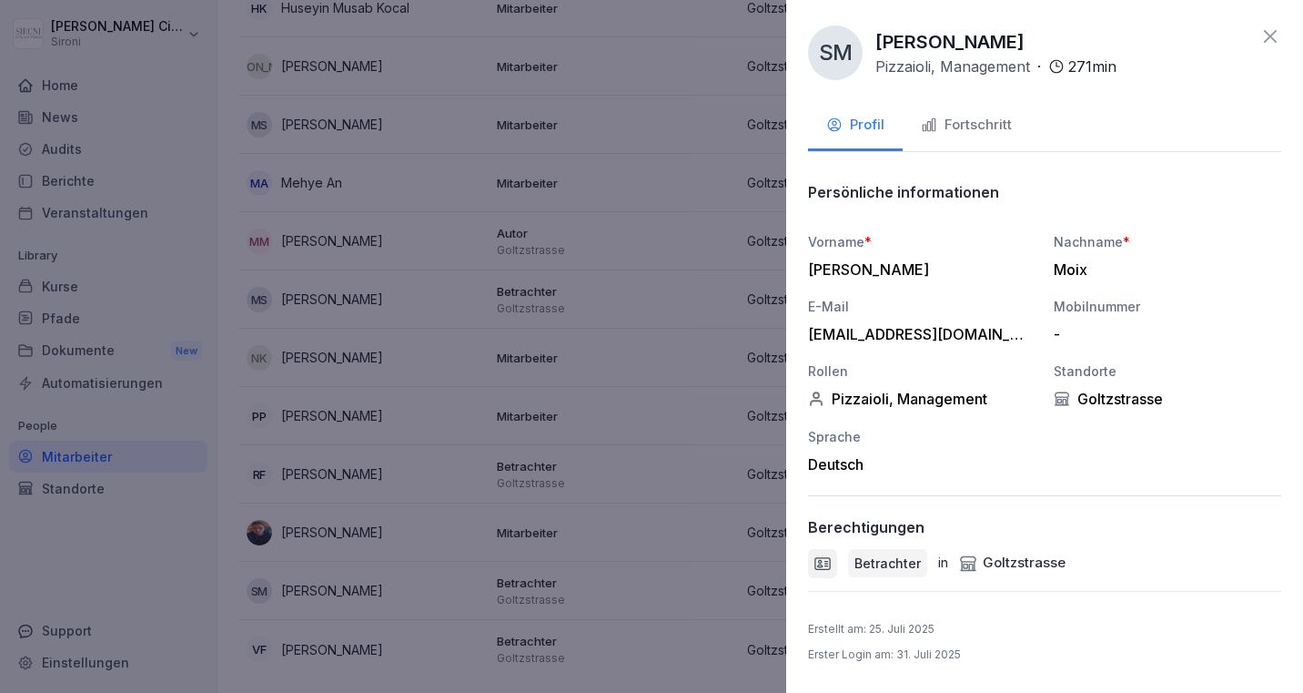
click at [994, 116] on div "Fortschritt" at bounding box center [966, 125] width 91 height 21
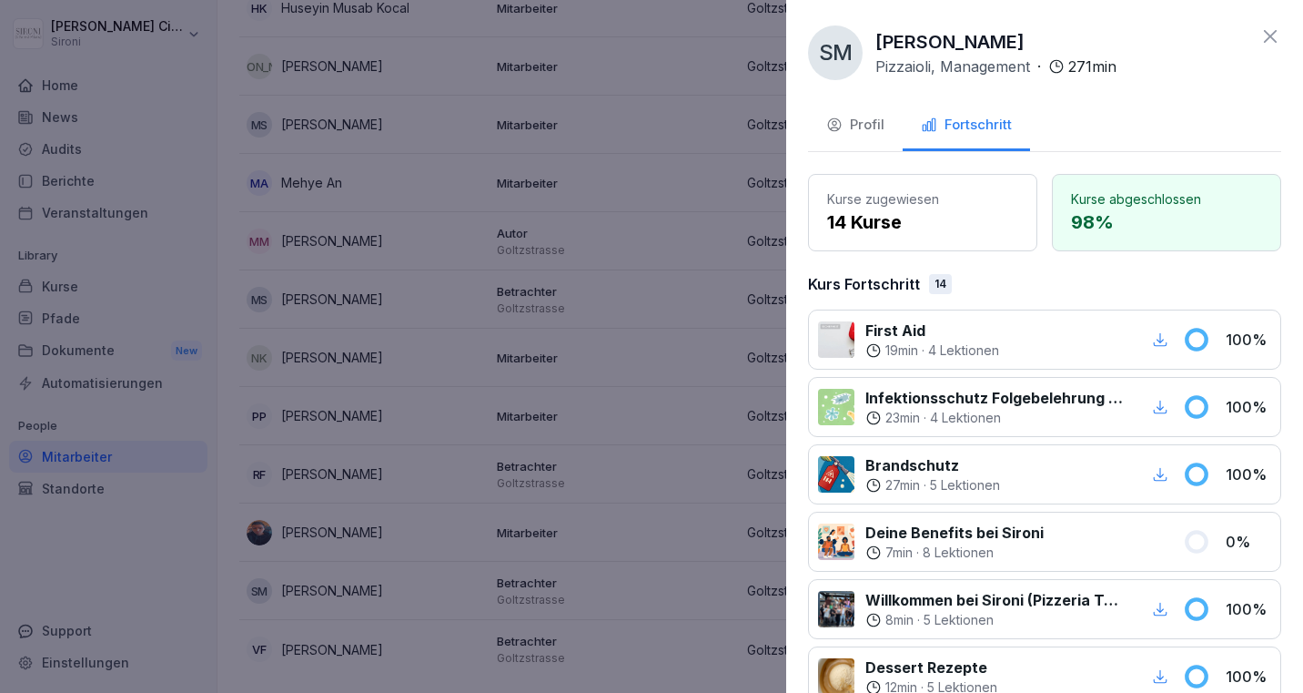
click at [1268, 35] on icon at bounding box center [1271, 36] width 22 height 22
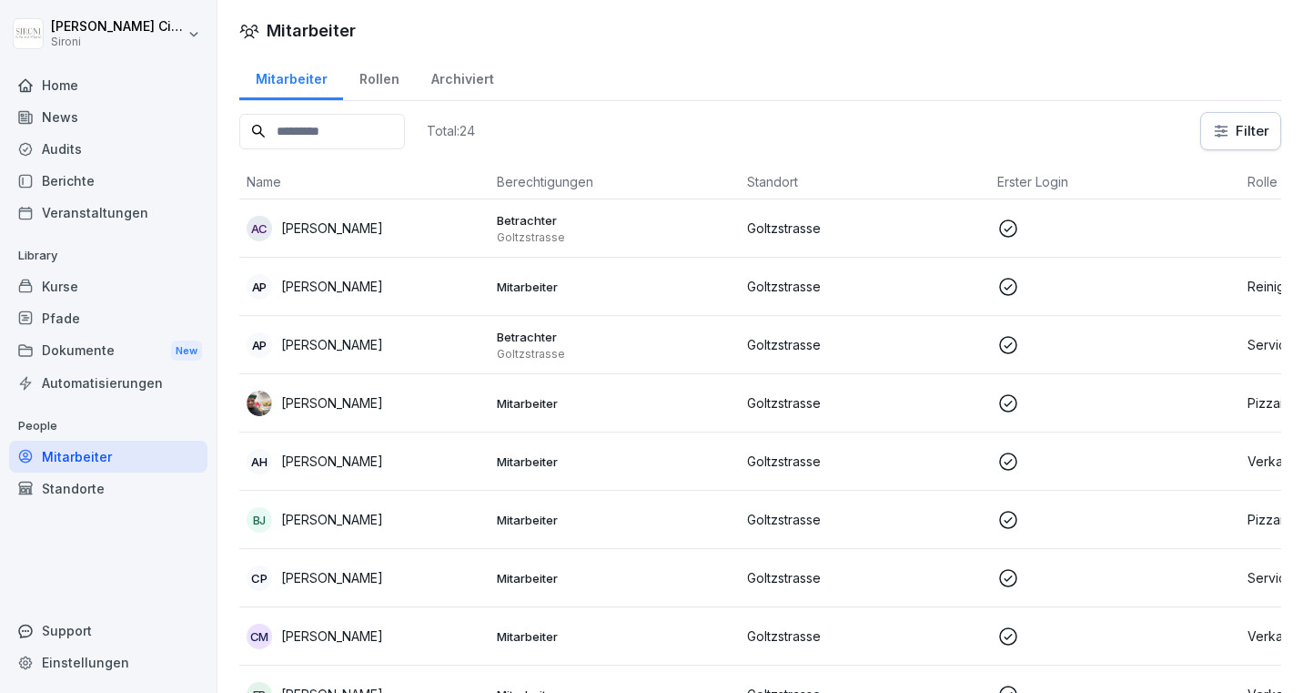
click at [885, 659] on td "Goltzstrasse" at bounding box center [865, 636] width 250 height 58
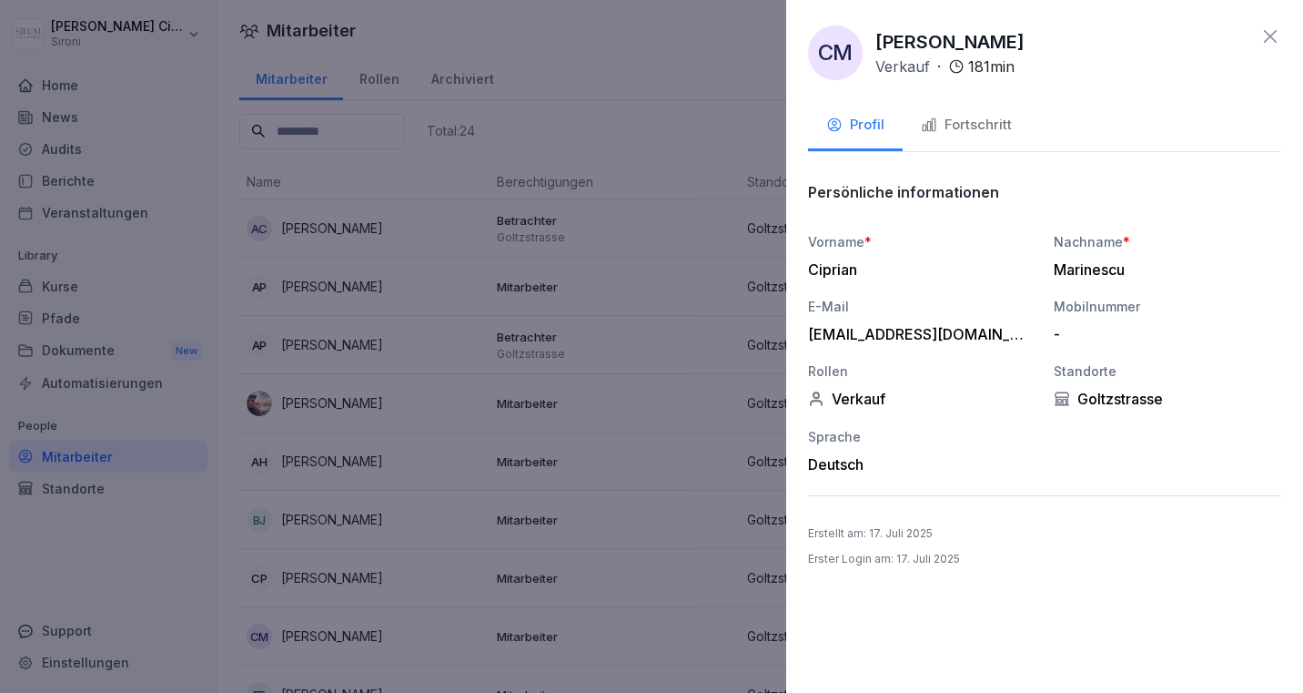
click at [1272, 38] on icon at bounding box center [1270, 36] width 13 height 13
